Goal: Navigation & Orientation: Understand site structure

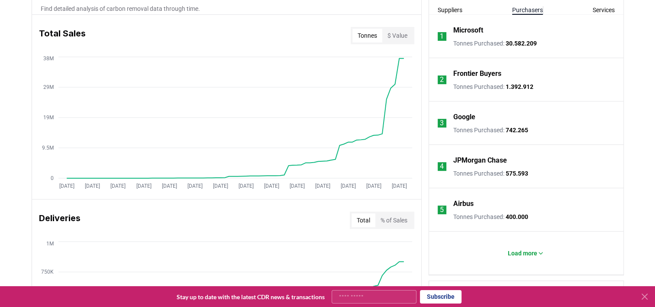
scroll to position [806, 0]
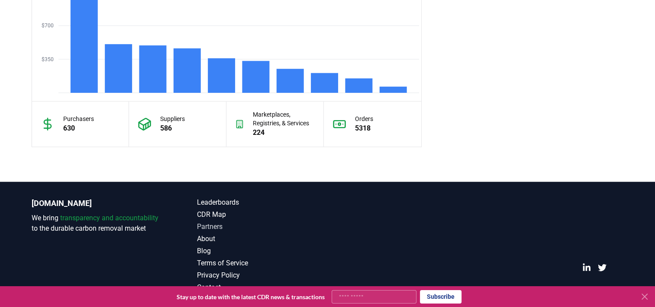
click at [214, 224] on link "Partners" at bounding box center [262, 226] width 131 height 10
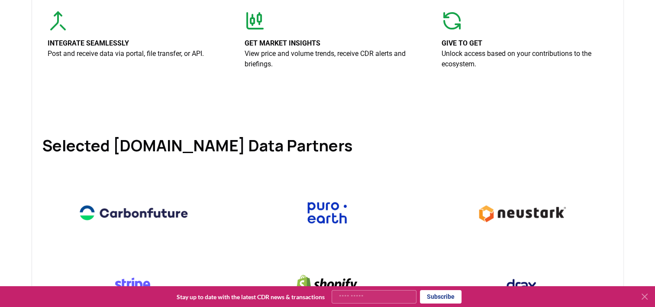
scroll to position [433, 0]
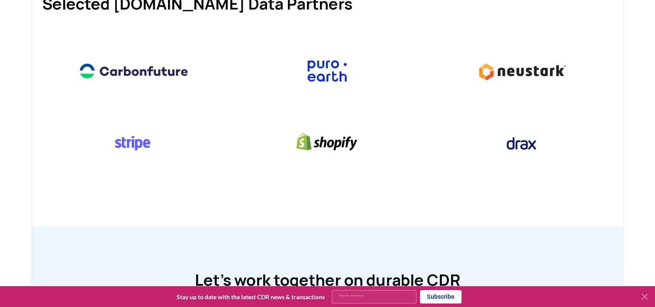
scroll to position [806, 0]
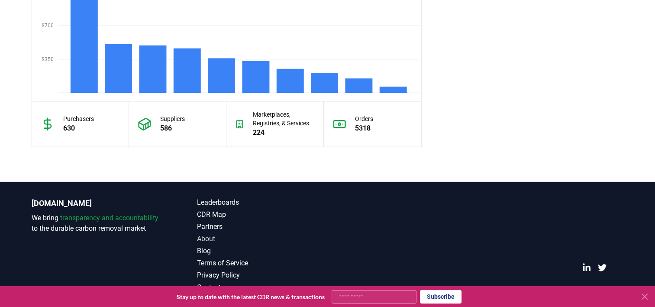
click at [216, 238] on link "About" at bounding box center [262, 238] width 131 height 10
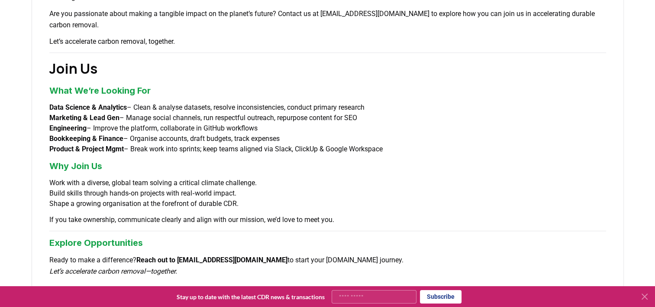
scroll to position [650, 0]
